Goal: Task Accomplishment & Management: Manage account settings

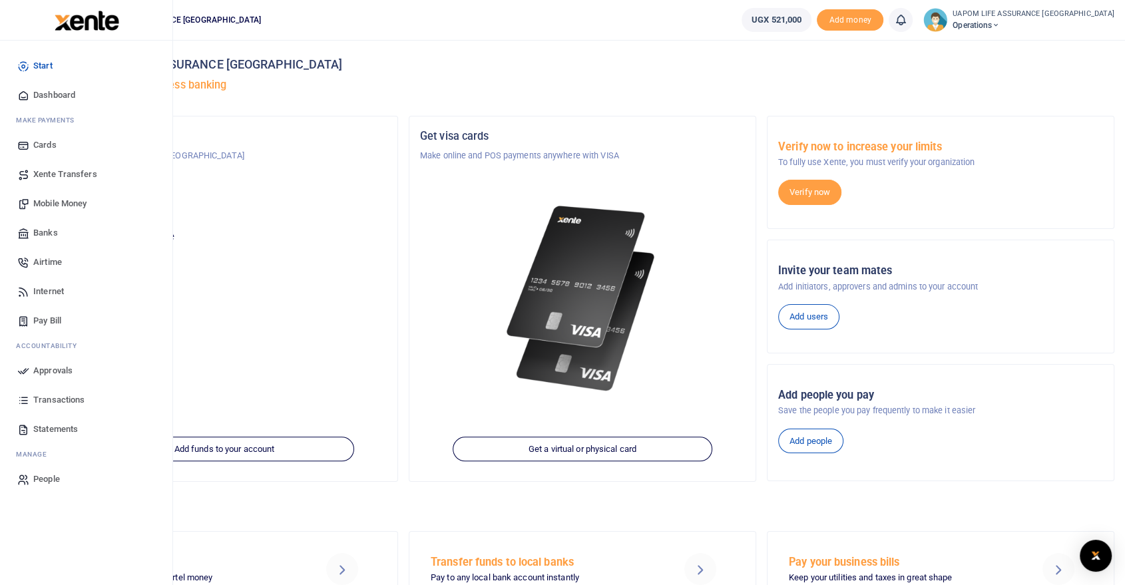
click at [47, 286] on span "Internet" at bounding box center [48, 291] width 31 height 13
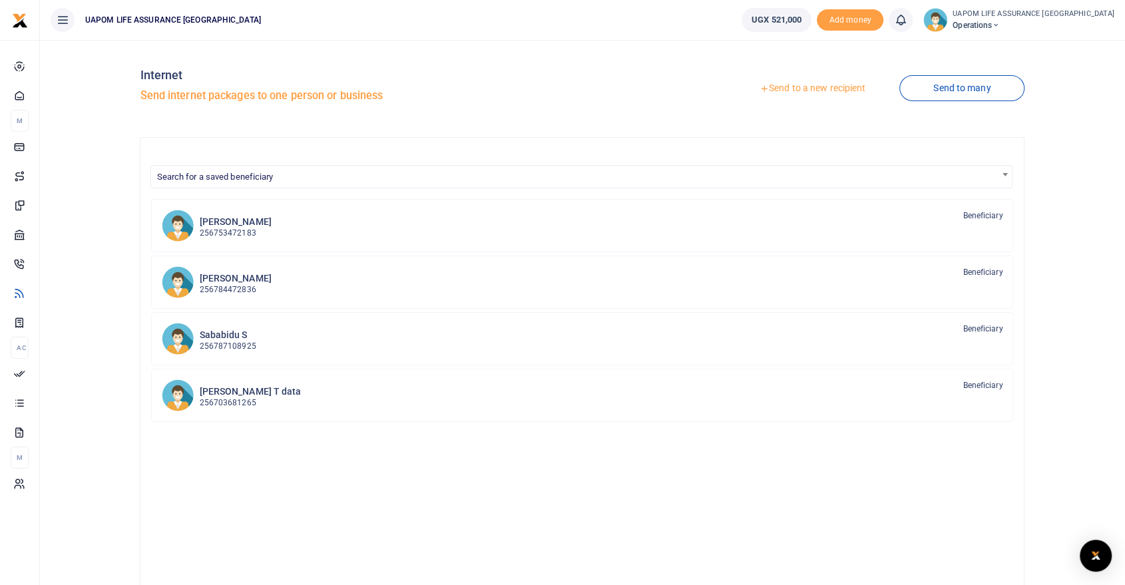
click at [833, 86] on link "Send to a new recipient" at bounding box center [812, 89] width 174 height 24
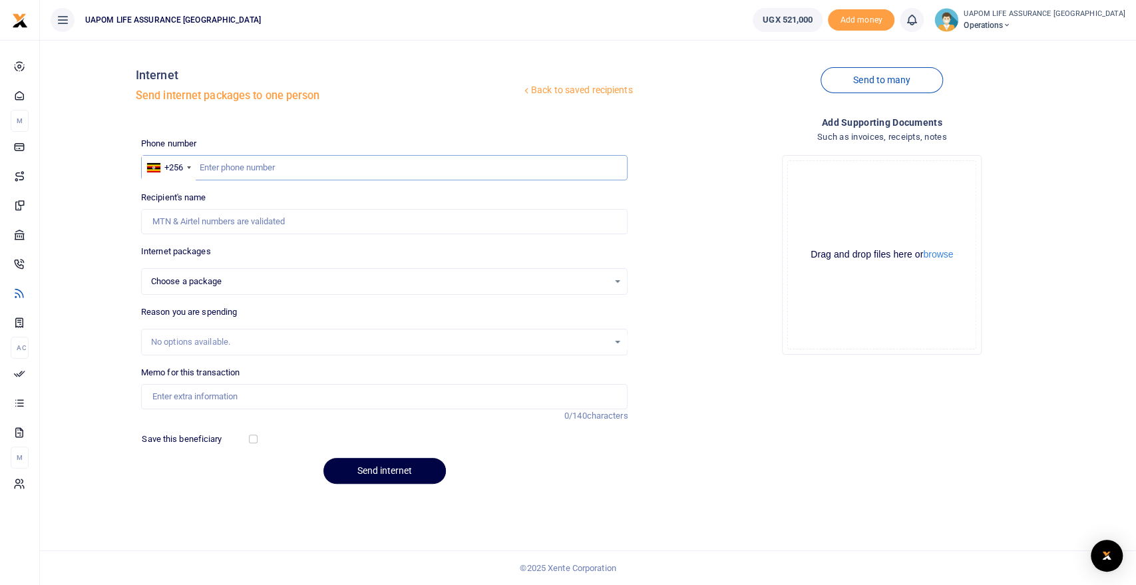
click at [313, 169] on input "text" at bounding box center [384, 167] width 487 height 25
paste input "740927920"
type input "740927920"
select select
type input "740927920"
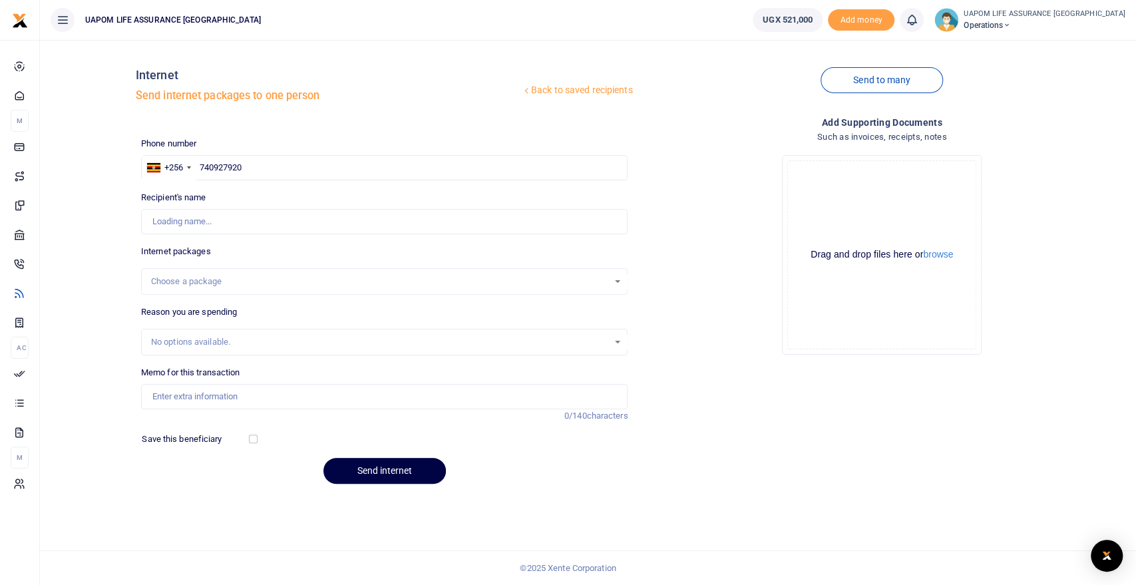
click at [210, 285] on div "Choose a package" at bounding box center [380, 281] width 458 height 13
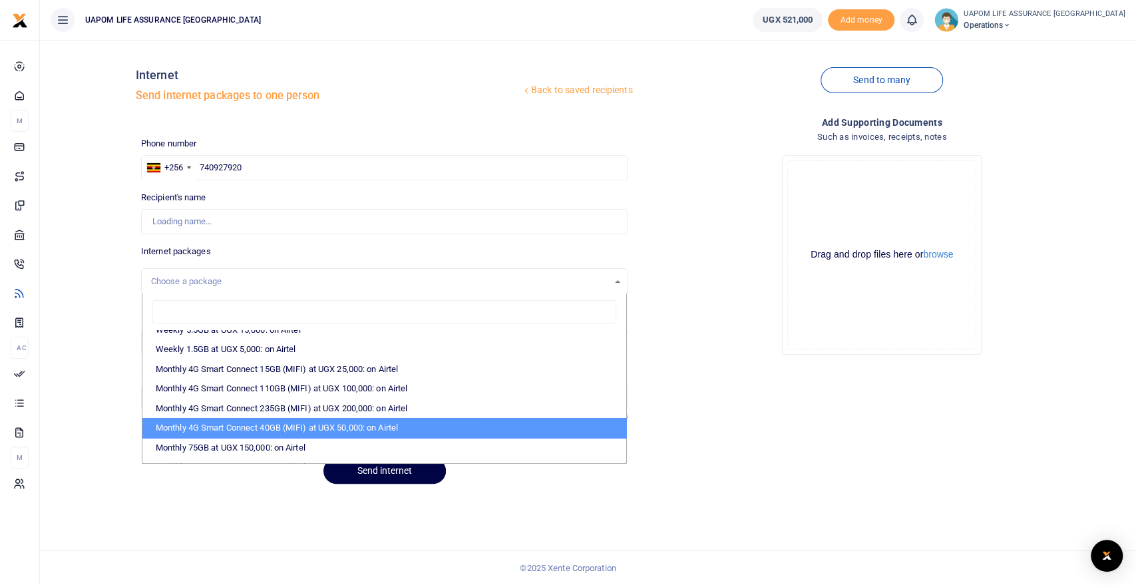
type input "Faith Laloc"
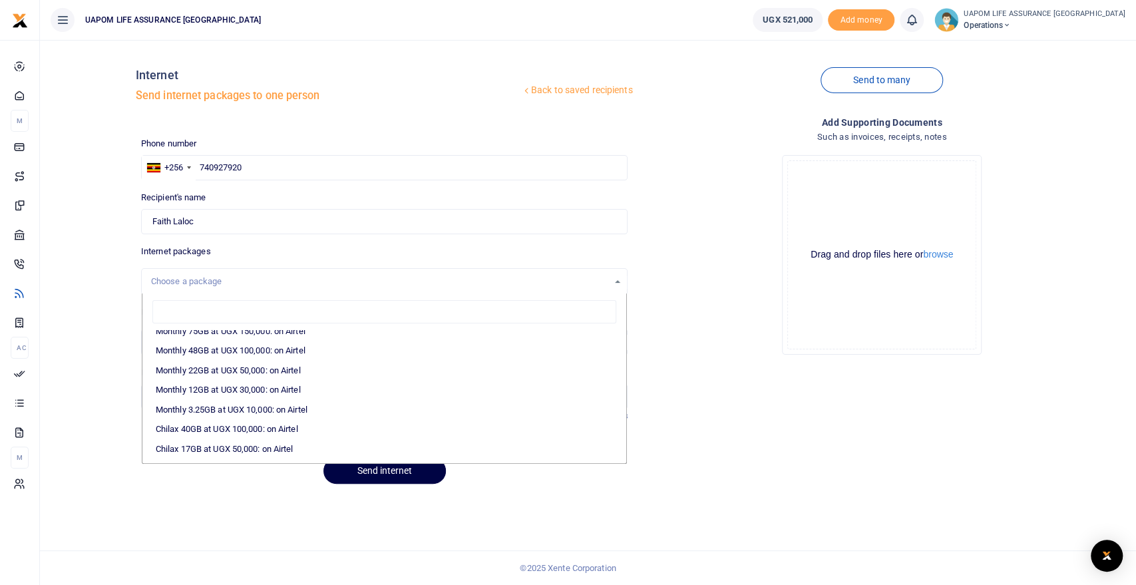
scroll to position [209, 0]
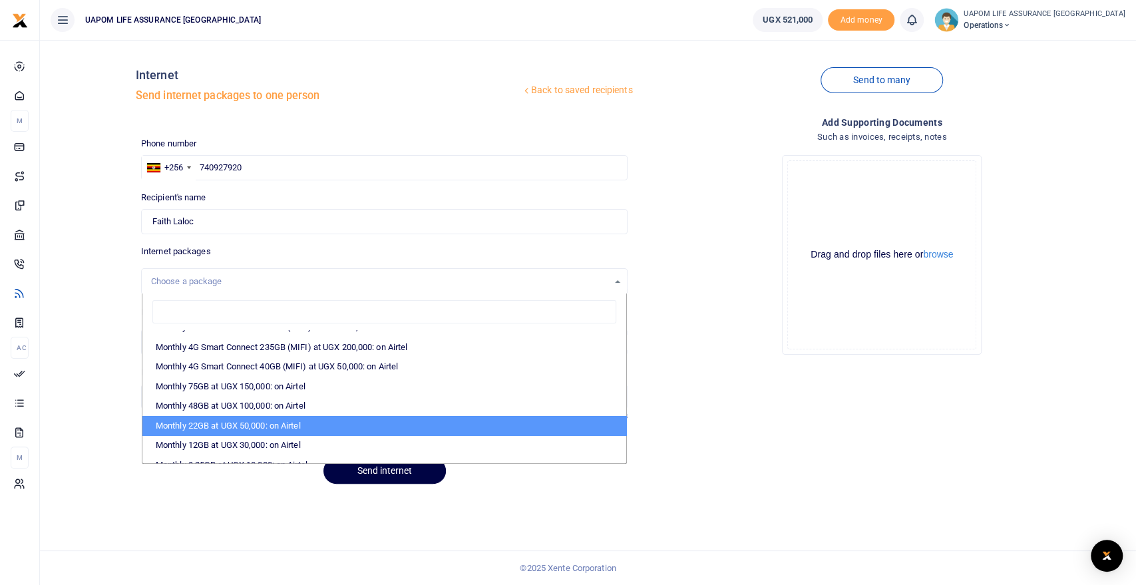
click at [250, 418] on li "Monthly 22GB at UGX 50,000: on Airtel" at bounding box center [384, 426] width 485 height 20
select select "bOgthpMmaC1ZLyOYxyMBh28re2LLS6fLvY77EkG1sh4="
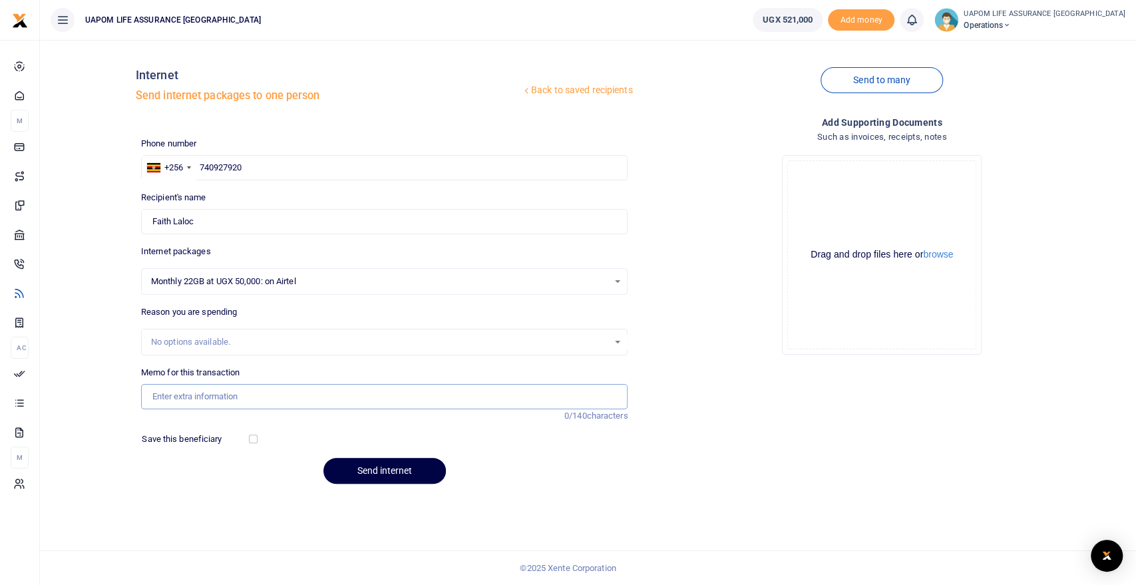
click at [250, 388] on input "Memo for this transaction" at bounding box center [384, 396] width 487 height 25
type input "Support work"
click at [417, 473] on button "Send internet" at bounding box center [384, 471] width 122 height 26
click at [918, 23] on icon at bounding box center [911, 20] width 13 height 15
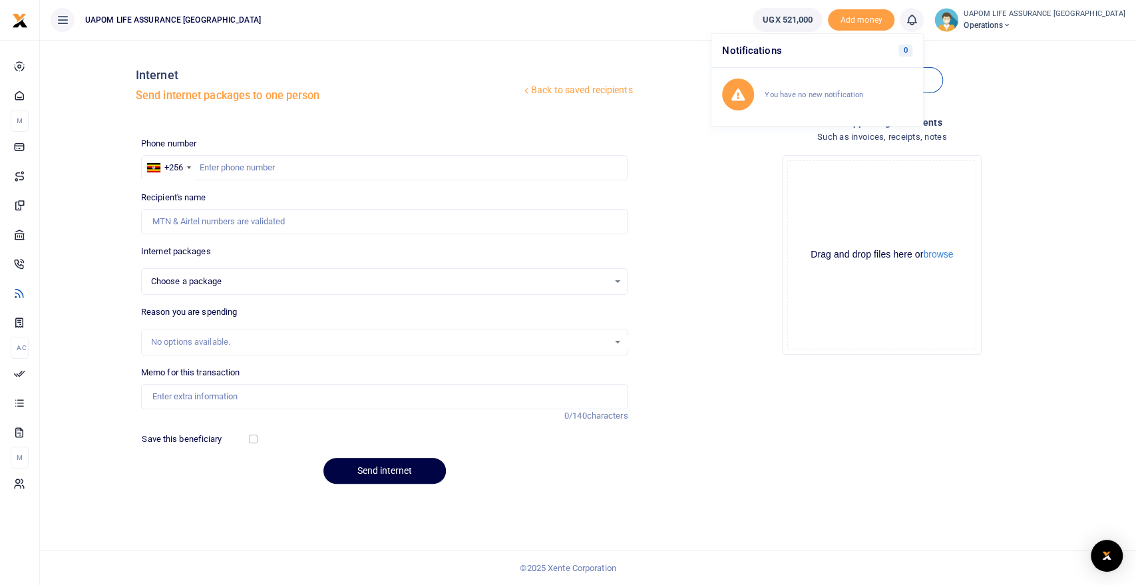
click at [621, 33] on ul "UAPOM LIFE ASSURANCE [GEOGRAPHIC_DATA]" at bounding box center [391, 20] width 702 height 40
click at [918, 24] on icon at bounding box center [911, 20] width 13 height 15
click at [855, 104] on div "Transactions to act upon You have 1 awaiting for your to act on" at bounding box center [839, 94] width 148 height 23
click at [918, 23] on icon at bounding box center [911, 20] width 13 height 15
click at [830, 100] on small "You have 1 awaiting for your to act on" at bounding box center [829, 99] width 128 height 9
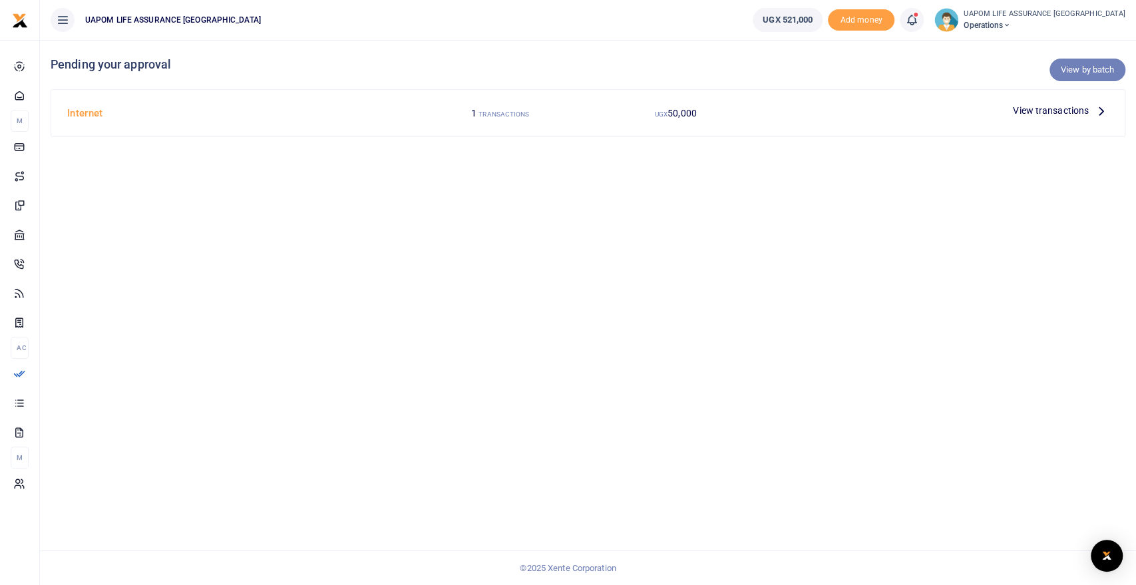
click at [1097, 73] on link "View by batch" at bounding box center [1088, 70] width 76 height 23
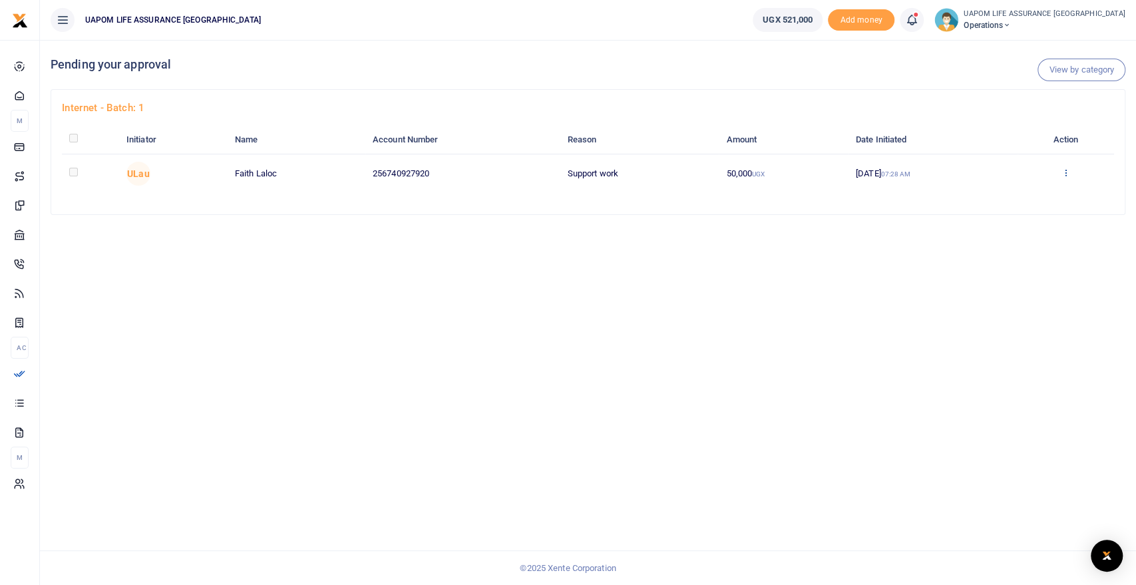
click at [1068, 172] on icon at bounding box center [1066, 172] width 9 height 9
click at [1026, 196] on link "Approve" at bounding box center [1019, 195] width 105 height 19
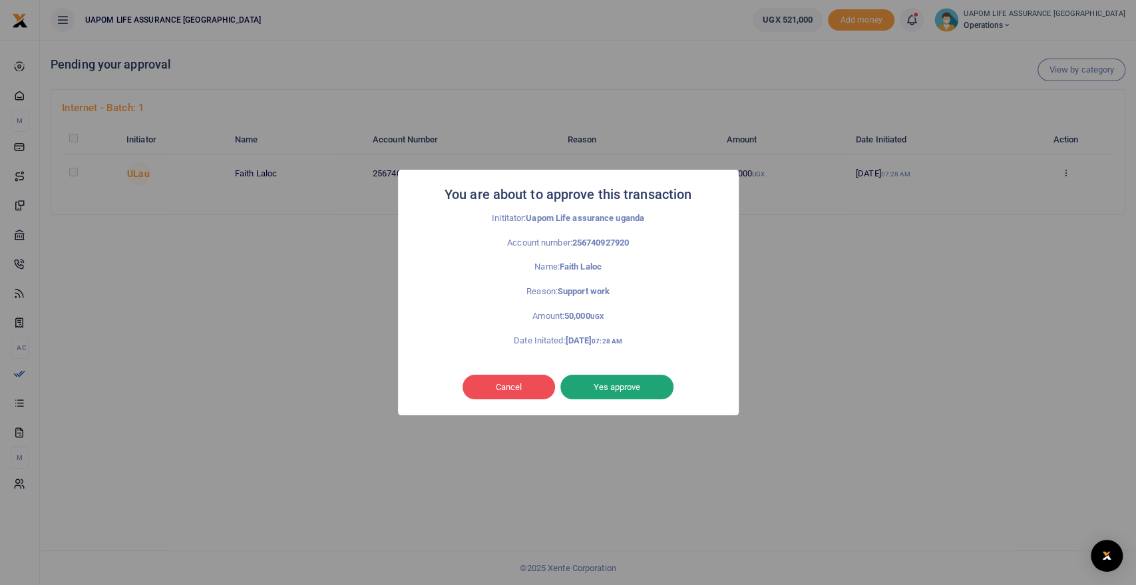
click at [644, 381] on button "Yes approve" at bounding box center [616, 387] width 113 height 25
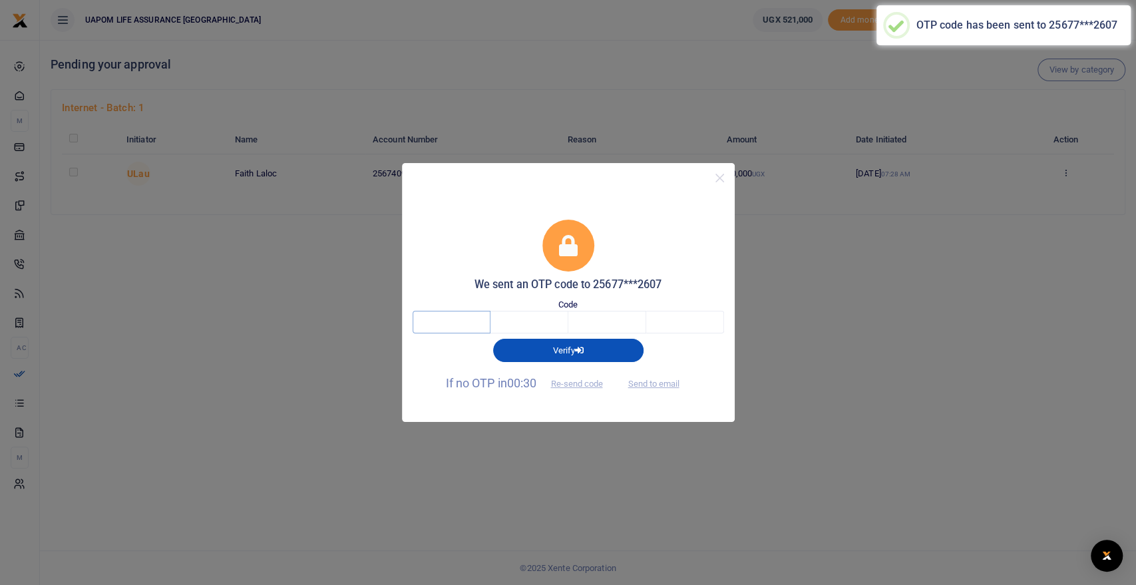
click at [455, 329] on input "text" at bounding box center [452, 322] width 78 height 23
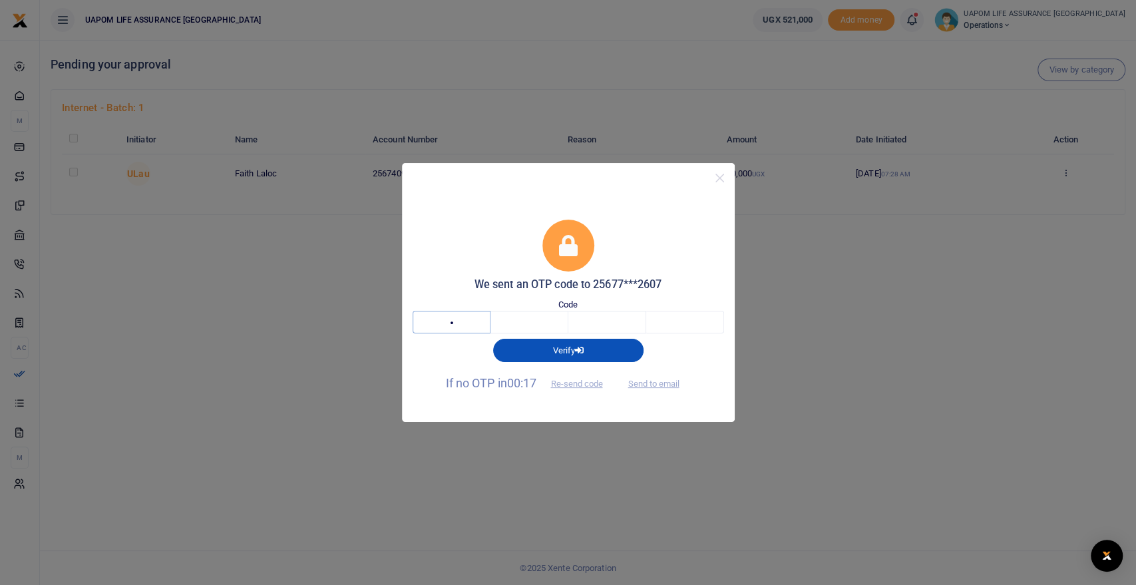
type input "4"
type input "6"
type input "1"
type input "4"
